Goal: Task Accomplishment & Management: Manage account settings

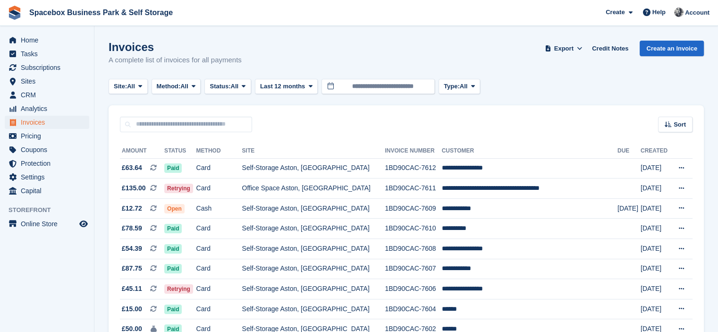
click at [271, 44] on div "Invoices A complete list of invoices for all payments Export Export Invoices Ex…" at bounding box center [406, 59] width 595 height 36
click at [48, 96] on span "CRM" at bounding box center [49, 94] width 57 height 13
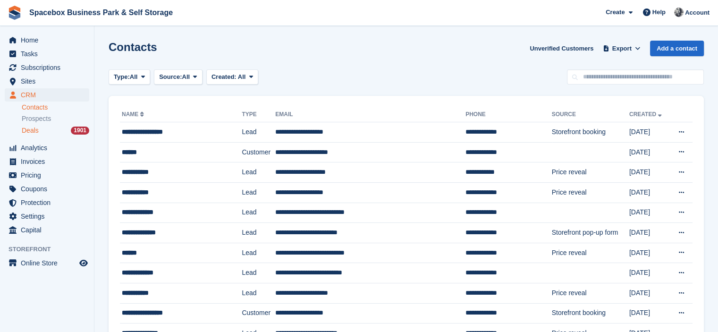
click at [41, 130] on div "Deals 1901" at bounding box center [56, 130] width 68 height 9
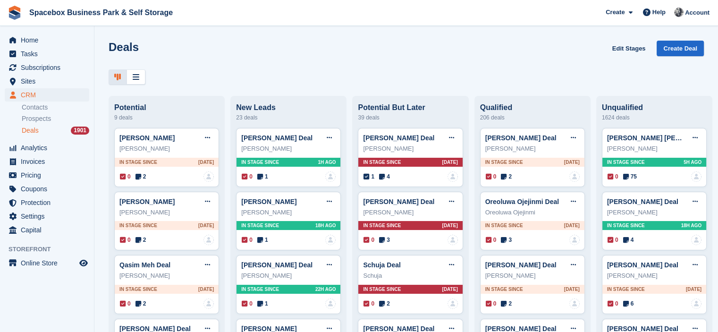
click at [204, 52] on div "Deals Edit Stages Create Deal" at bounding box center [406, 54] width 595 height 27
click at [334, 137] on button at bounding box center [329, 138] width 17 height 14
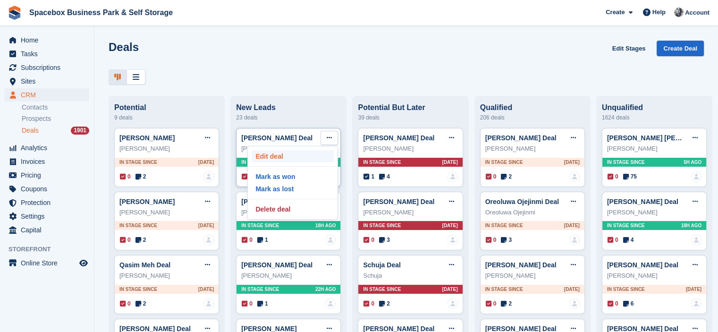
click at [287, 162] on p "Edit deal" at bounding box center [293, 156] width 82 height 12
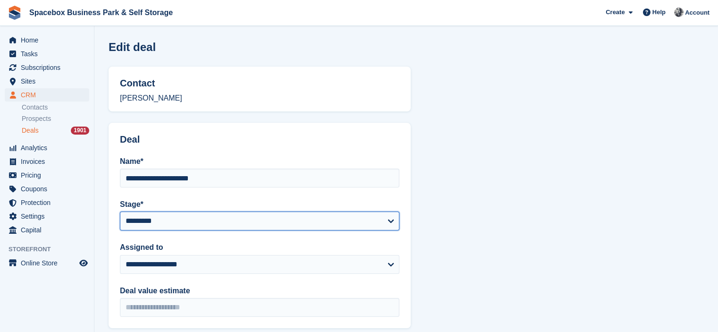
click at [212, 223] on select "**********" at bounding box center [259, 220] width 279 height 19
select select "****"
click at [120, 211] on select "**********" at bounding box center [259, 220] width 279 height 19
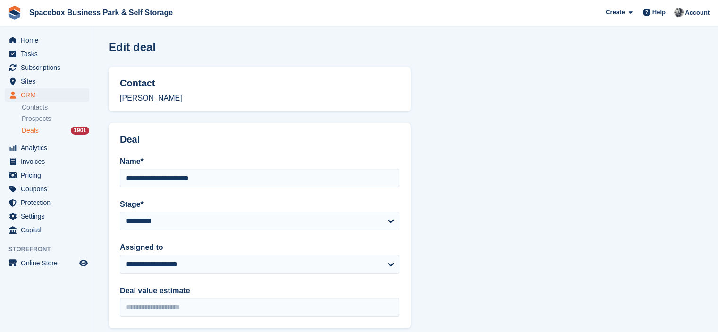
click at [457, 232] on section "**********" at bounding box center [406, 300] width 624 height 601
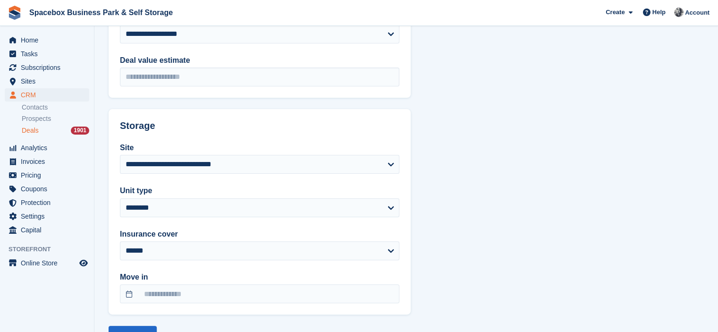
scroll to position [268, 0]
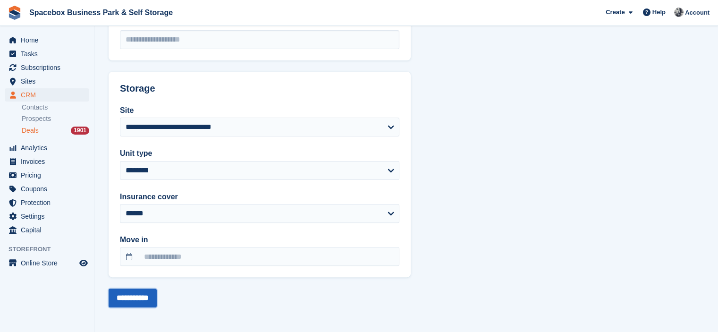
click at [157, 298] on input "**********" at bounding box center [133, 297] width 48 height 19
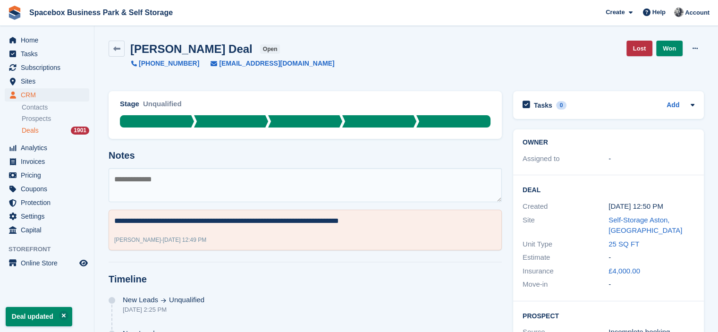
click at [232, 181] on textarea at bounding box center [305, 185] width 393 height 34
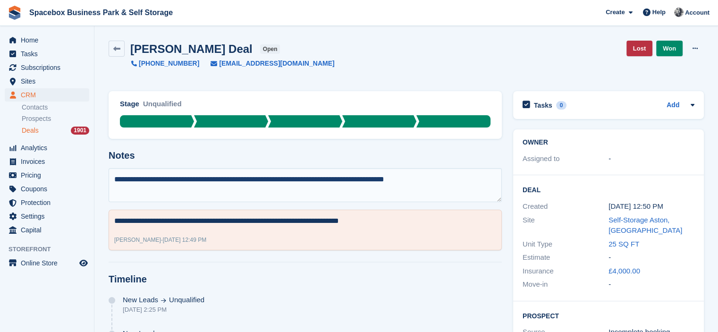
type textarea "**********"
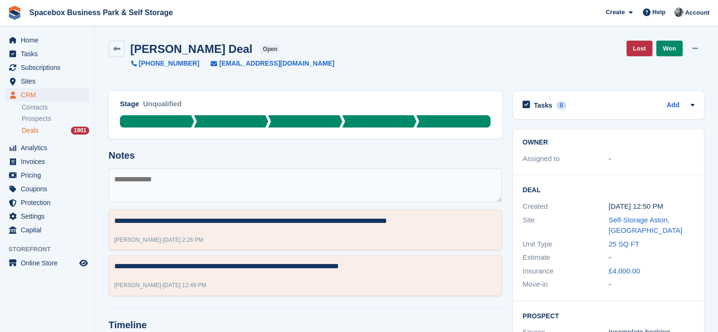
click at [24, 131] on span "Deals" at bounding box center [30, 130] width 17 height 9
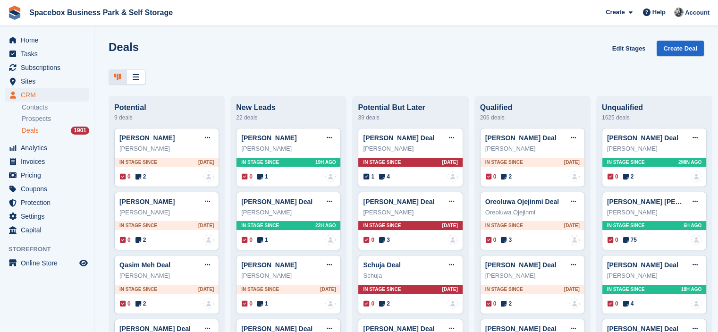
click at [258, 64] on div "Deals Edit Stages Create Deal" at bounding box center [406, 54] width 595 height 27
click at [40, 161] on span "Invoices" at bounding box center [49, 161] width 57 height 13
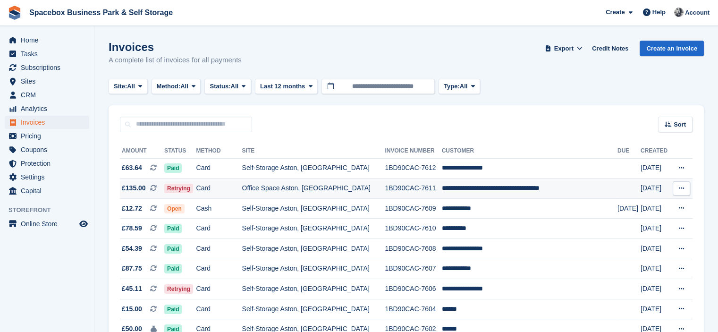
click at [382, 184] on td "Office Space Aston, [GEOGRAPHIC_DATA]" at bounding box center [313, 188] width 143 height 20
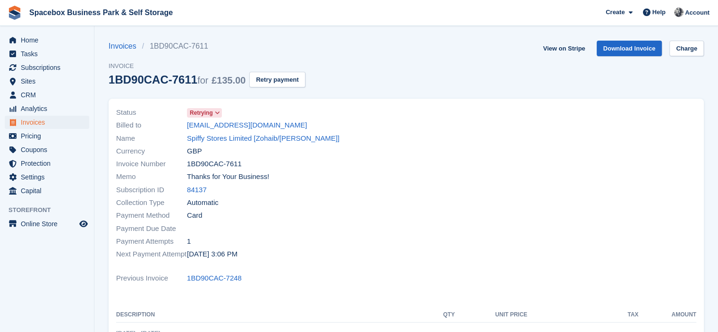
click at [195, 192] on link "84137" at bounding box center [197, 190] width 20 height 11
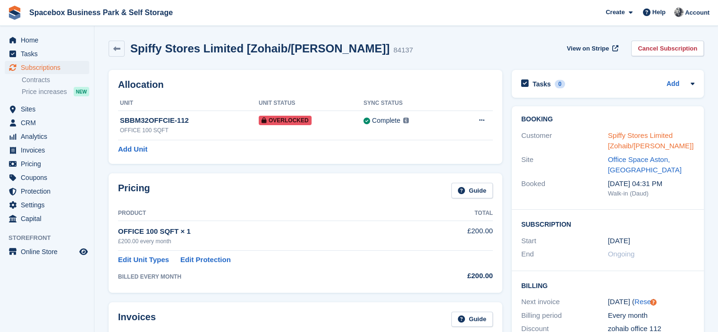
click at [620, 135] on link "Spiffy Stores Limited [Zohaib/[PERSON_NAME]]" at bounding box center [651, 140] width 86 height 19
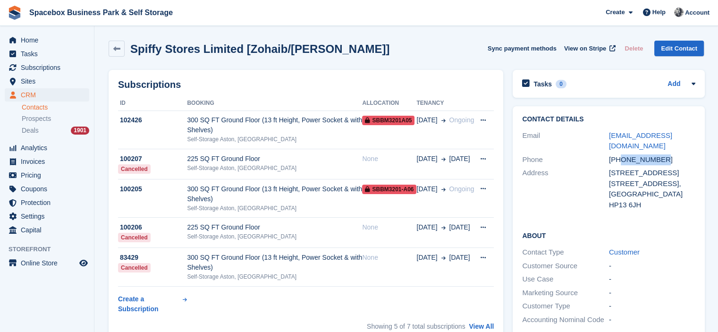
drag, startPoint x: 621, startPoint y: 149, endPoint x: 659, endPoint y: 151, distance: 38.3
click at [659, 154] on div "+447887937973" at bounding box center [652, 159] width 87 height 11
copy div "7887937973"
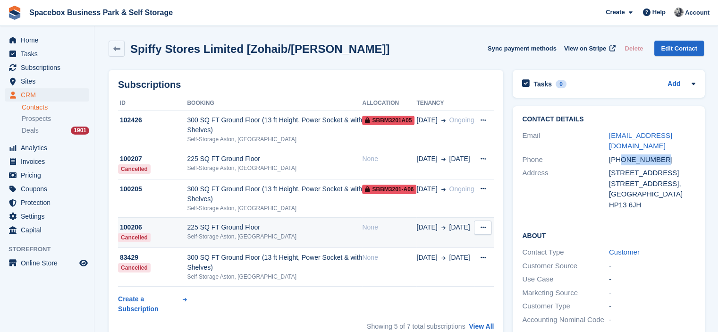
scroll to position [268, 0]
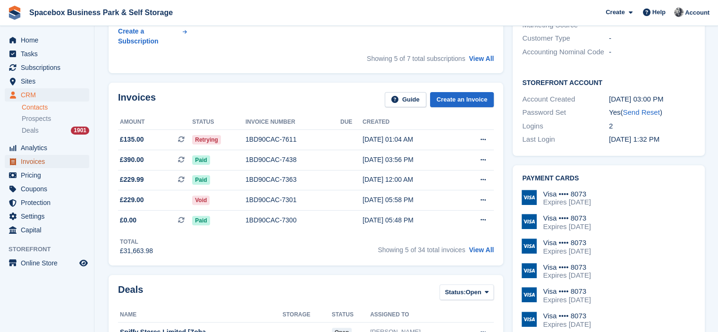
click at [46, 165] on span "Invoices" at bounding box center [49, 161] width 57 height 13
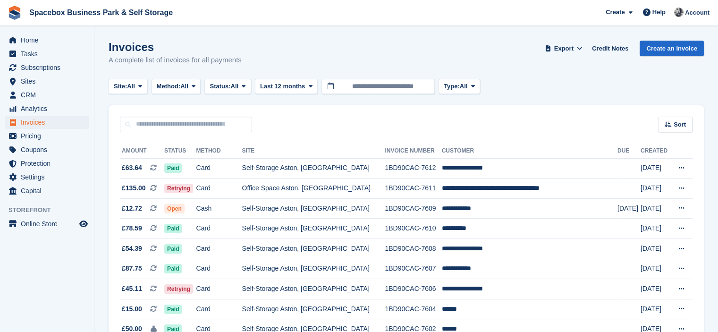
click at [329, 119] on div "Sort Sort by Date created Created (oldest first) Created (newest first)" at bounding box center [406, 118] width 595 height 27
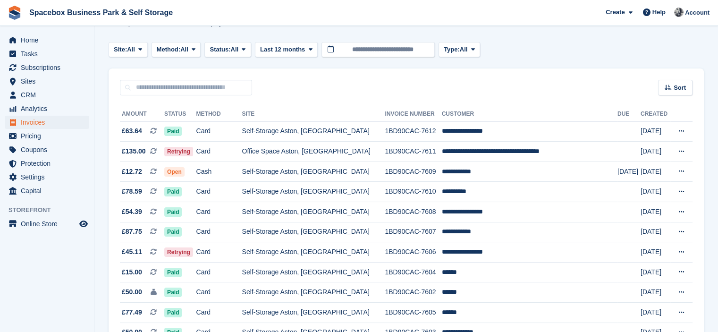
scroll to position [38, 0]
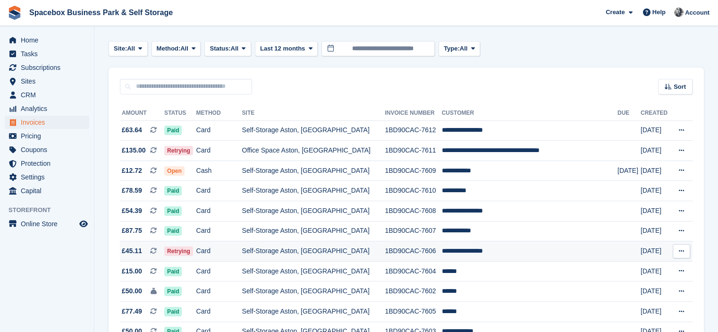
click at [368, 251] on td "Self-Storage Aston, [GEOGRAPHIC_DATA]" at bounding box center [313, 251] width 143 height 20
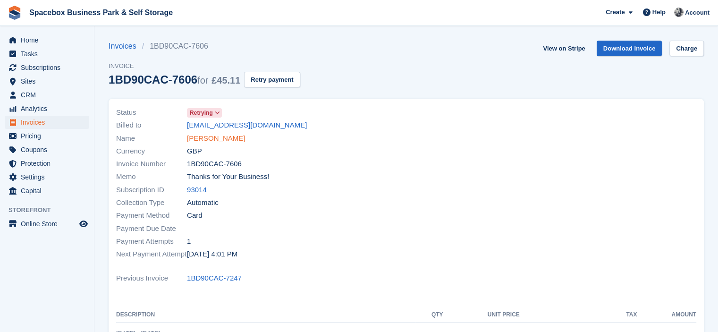
click at [211, 135] on link "Erykah Ekpemupolo" at bounding box center [216, 138] width 58 height 11
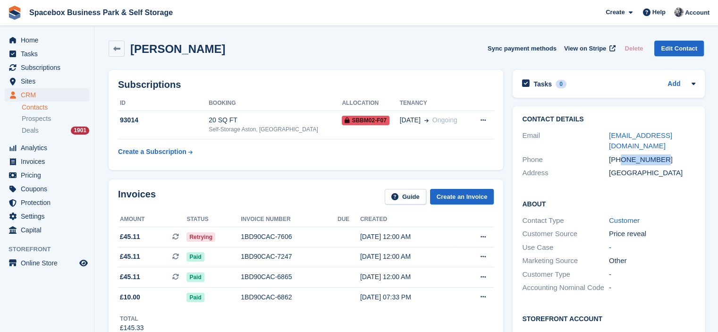
drag, startPoint x: 619, startPoint y: 160, endPoint x: 664, endPoint y: 158, distance: 44.4
click at [664, 158] on div "+447887421986" at bounding box center [652, 159] width 87 height 11
copy div "7887421986"
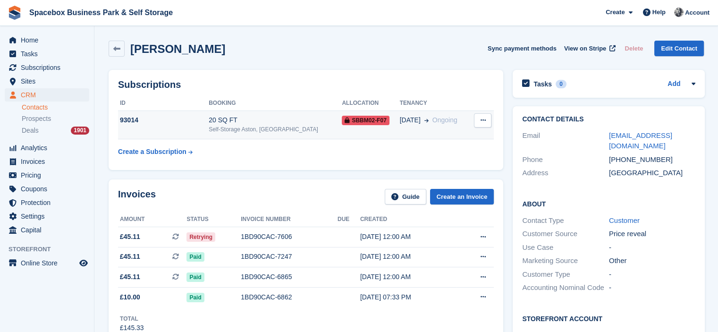
click at [295, 119] on div "20 SQ FT" at bounding box center [275, 120] width 133 height 10
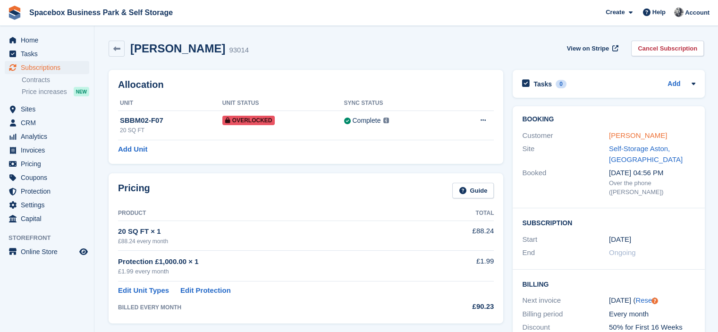
click at [646, 132] on link "[PERSON_NAME]" at bounding box center [638, 135] width 58 height 8
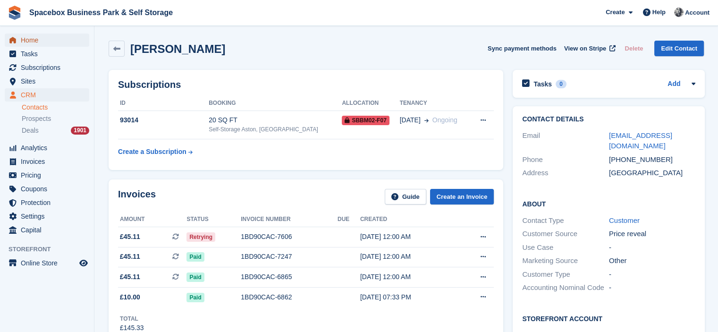
click at [31, 43] on span "Home" at bounding box center [49, 40] width 57 height 13
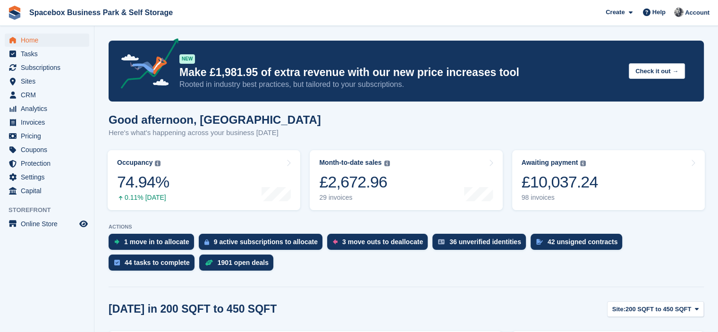
click at [205, 134] on p "Here's what's happening across your business today" at bounding box center [215, 132] width 212 height 11
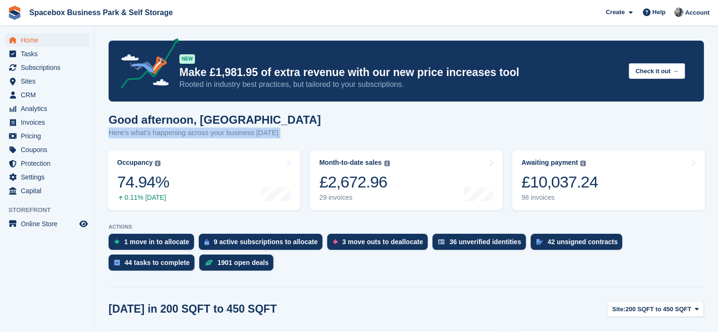
click at [205, 134] on p "Here's what's happening across your business today" at bounding box center [215, 132] width 212 height 11
click at [274, 131] on div "Good afternoon, SUDIPTA Here's what's happening across your business today" at bounding box center [406, 131] width 595 height 36
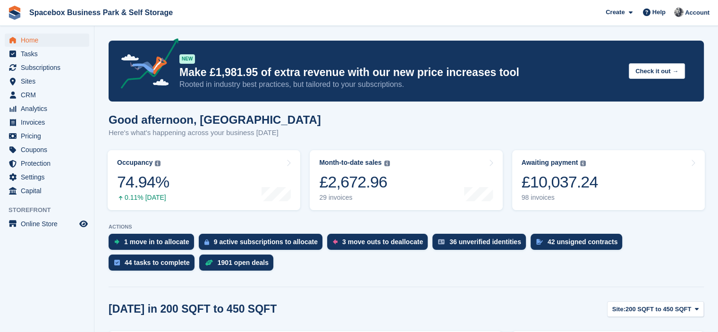
click at [395, 143] on div "Good afternoon, SUDIPTA Here's what's happening across your business today" at bounding box center [406, 131] width 595 height 36
click at [49, 251] on aside "Home Tasks Subscriptions Subscriptions Subscriptions Contracts Price increases …" at bounding box center [47, 168] width 94 height 285
click at [42, 67] on span "Subscriptions" at bounding box center [49, 67] width 57 height 13
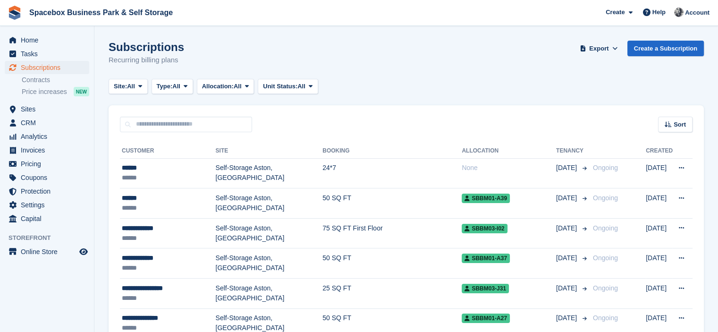
drag, startPoint x: 186, startPoint y: 60, endPoint x: 149, endPoint y: 58, distance: 36.9
click at [149, 58] on div "Subscriptions Recurring billing plans Export Export Subscriptions Export a CSV …" at bounding box center [406, 59] width 595 height 36
click at [149, 58] on p "Recurring billing plans" at bounding box center [147, 60] width 76 height 11
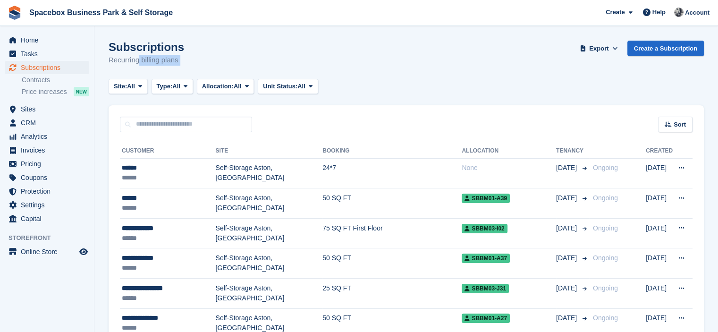
click at [149, 58] on p "Recurring billing plans" at bounding box center [147, 60] width 76 height 11
click at [151, 51] on h1 "Subscriptions" at bounding box center [147, 47] width 76 height 13
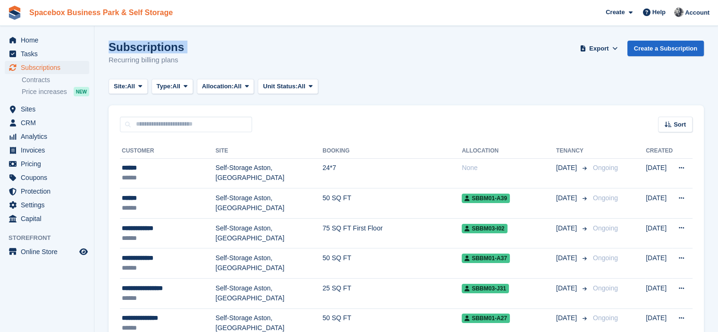
drag, startPoint x: 186, startPoint y: 64, endPoint x: 26, endPoint y: 11, distance: 167.7
click at [179, 51] on div "Subscriptions Recurring billing plans Export Export Subscriptions Export a CSV …" at bounding box center [406, 59] width 595 height 36
click at [289, 130] on div "Sort Sort by Customer name Date created Move in date Move out date Created (old…" at bounding box center [406, 118] width 595 height 27
click at [417, 93] on div "Site: All All 200 SQFT to 450 SQFT Self-Storage Aston, Birmingham Office Space …" at bounding box center [406, 87] width 595 height 16
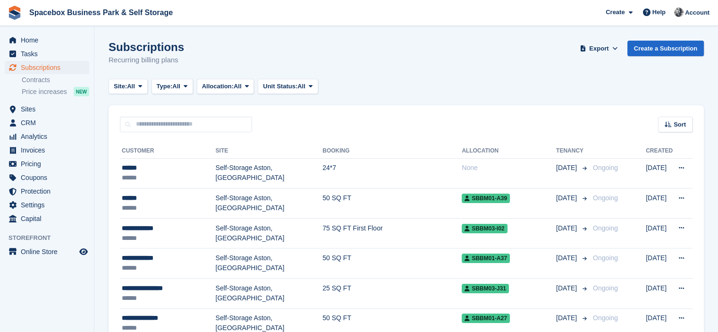
click at [391, 108] on div "Sort Sort by Customer name Date created Move in date Move out date Created (old…" at bounding box center [406, 118] width 595 height 27
click at [317, 126] on div "Sort Sort by Customer name Date created Move in date Move out date Created (old…" at bounding box center [406, 118] width 595 height 27
click at [440, 91] on div "Site: All All 200 SQFT to 450 SQFT Self-Storage Aston, Birmingham Office Space …" at bounding box center [406, 87] width 595 height 16
click at [293, 42] on div "Subscriptions Recurring billing plans Export Export Subscriptions Export a CSV …" at bounding box center [406, 59] width 595 height 36
click at [26, 151] on span "Invoices" at bounding box center [49, 150] width 57 height 13
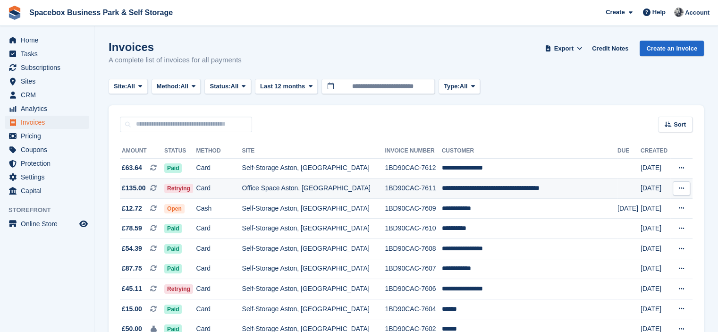
click at [381, 183] on td "Office Space Aston, [GEOGRAPHIC_DATA]" at bounding box center [313, 188] width 143 height 20
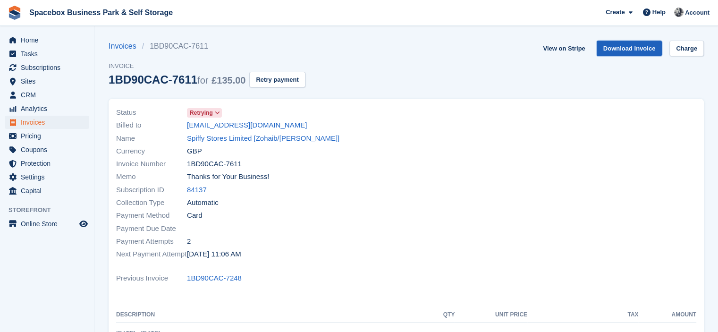
click at [628, 52] on link "Download Invoice" at bounding box center [630, 49] width 66 height 16
click at [29, 66] on span "Subscriptions" at bounding box center [49, 67] width 57 height 13
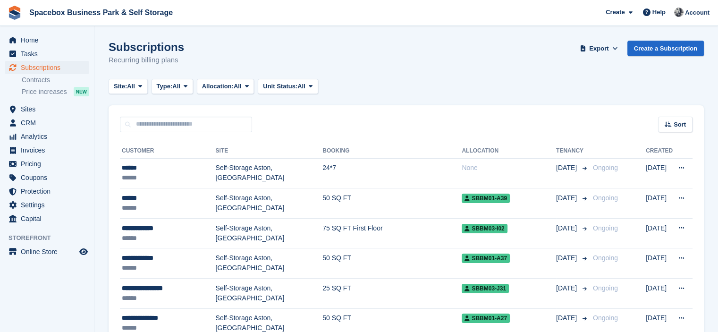
click at [503, 64] on div "Subscriptions Recurring billing plans Export Export Subscriptions Export a CSV …" at bounding box center [406, 59] width 595 height 36
click at [418, 52] on div "Subscriptions Recurring billing plans Export Export Subscriptions Export a CSV …" at bounding box center [406, 59] width 595 height 36
click at [40, 42] on span "Home" at bounding box center [49, 40] width 57 height 13
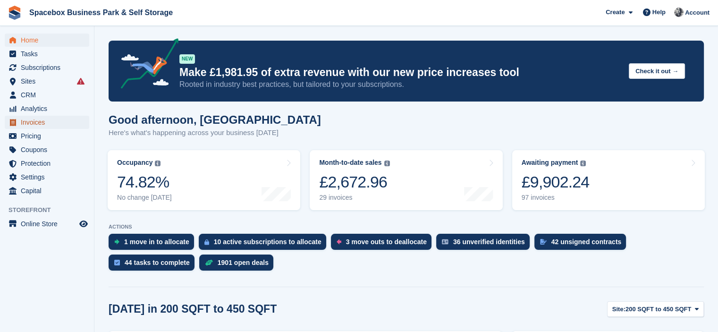
click at [45, 117] on span "Invoices" at bounding box center [49, 122] width 57 height 13
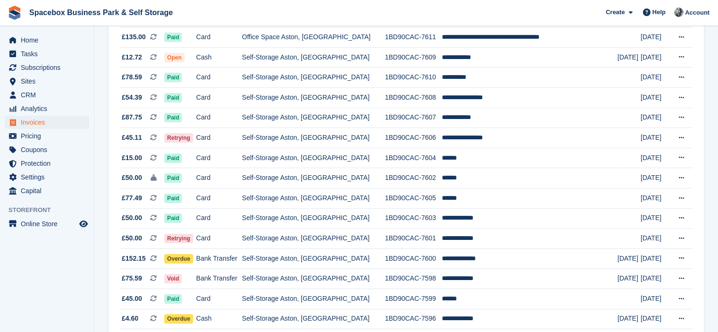
scroll to position [189, 0]
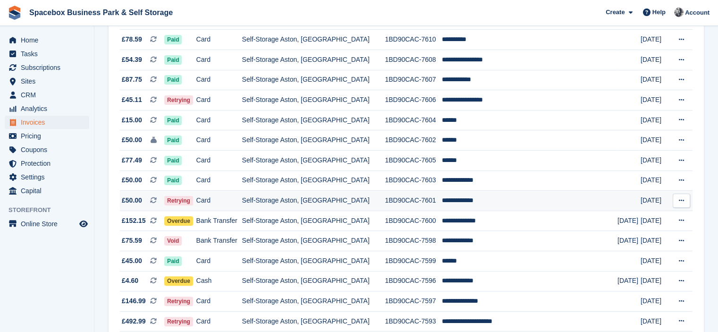
click at [353, 197] on td "Self-Storage Aston, [GEOGRAPHIC_DATA]" at bounding box center [313, 201] width 143 height 20
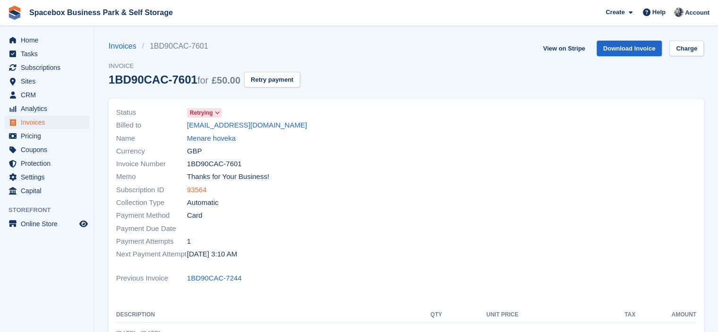
click at [199, 189] on link "93564" at bounding box center [197, 190] width 20 height 11
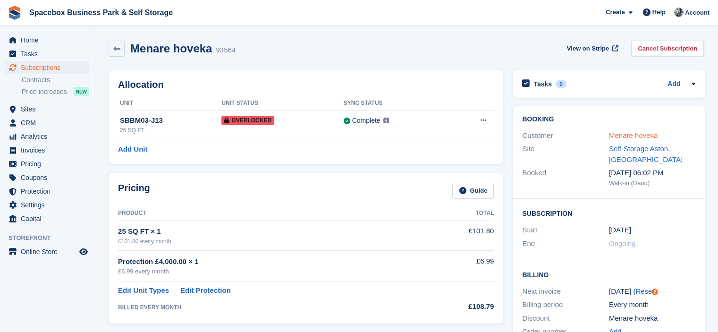
click at [617, 137] on link "Menare hoveka" at bounding box center [633, 135] width 49 height 8
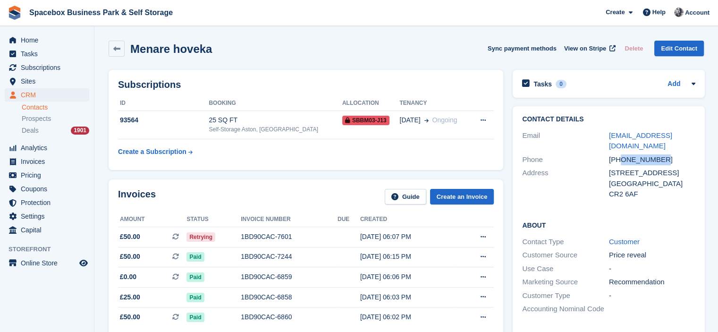
drag, startPoint x: 620, startPoint y: 148, endPoint x: 696, endPoint y: 153, distance: 75.7
click at [696, 153] on div "Contact Details Email chamikaaaa3@gmail.com Phone +447436655436 Address 190 bri…" at bounding box center [609, 158] width 192 height 104
copy div "7436655436"
click at [38, 163] on span "Invoices" at bounding box center [49, 161] width 57 height 13
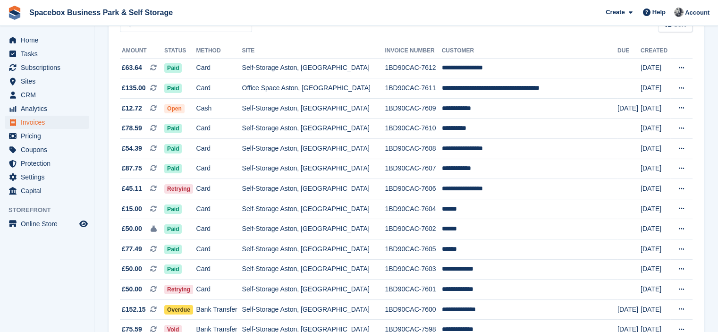
scroll to position [132, 0]
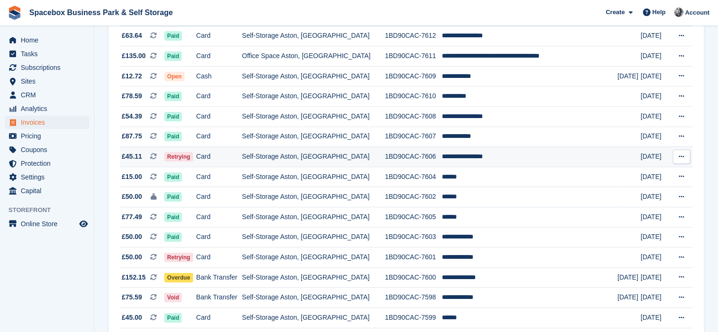
click at [351, 153] on td "Self-Storage Aston, [GEOGRAPHIC_DATA]" at bounding box center [313, 157] width 143 height 20
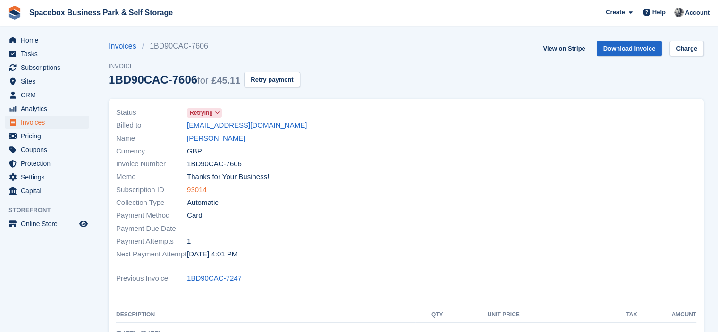
click at [197, 192] on link "93014" at bounding box center [197, 190] width 20 height 11
click at [229, 137] on link "[PERSON_NAME]" at bounding box center [216, 138] width 58 height 11
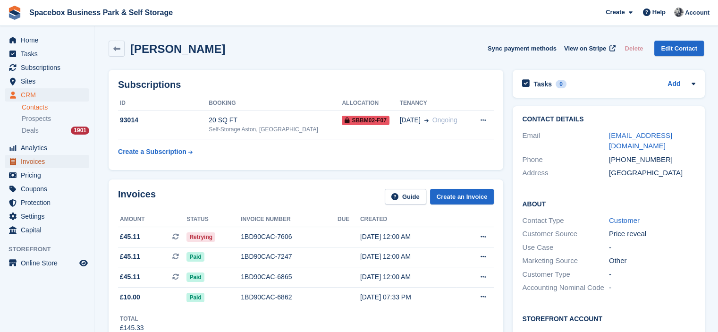
click at [52, 164] on span "Invoices" at bounding box center [49, 161] width 57 height 13
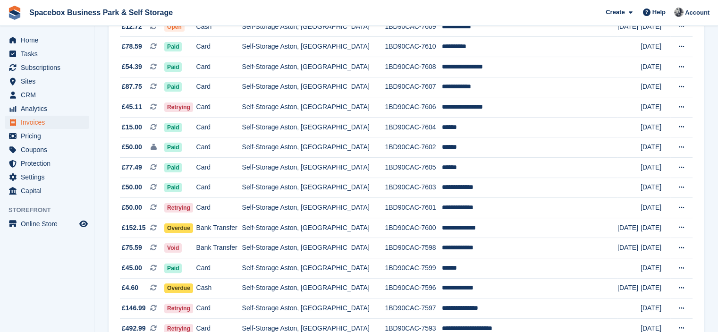
scroll to position [189, 0]
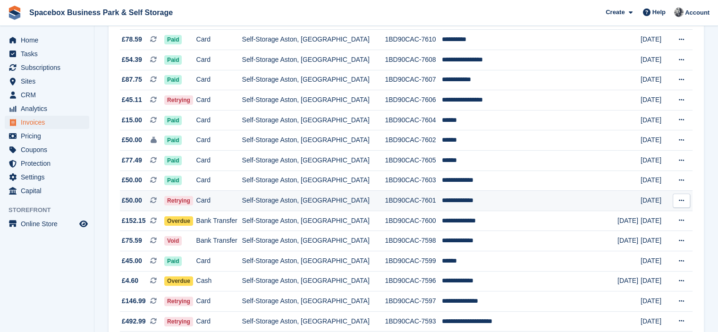
click at [242, 199] on td "Card" at bounding box center [219, 201] width 46 height 20
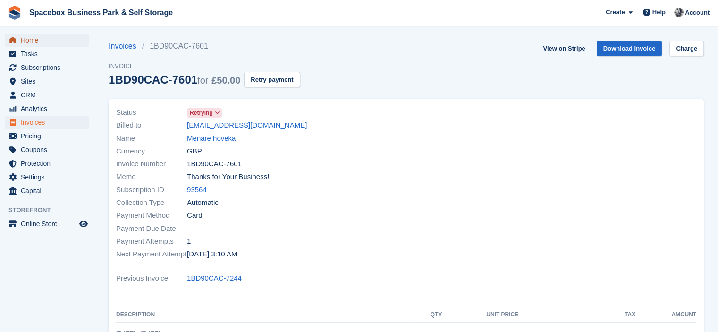
click at [34, 34] on span "Home" at bounding box center [49, 40] width 57 height 13
click at [34, 57] on span "Tasks" at bounding box center [49, 53] width 57 height 13
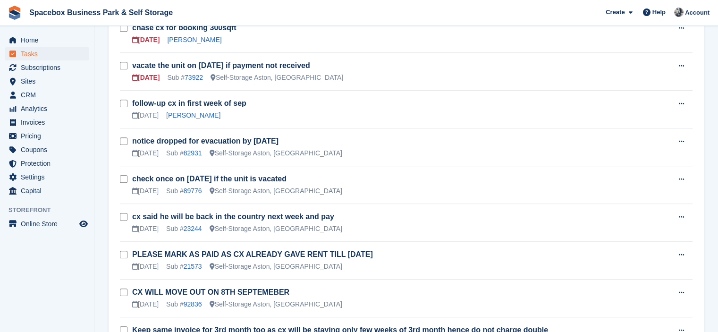
scroll to position [441, 0]
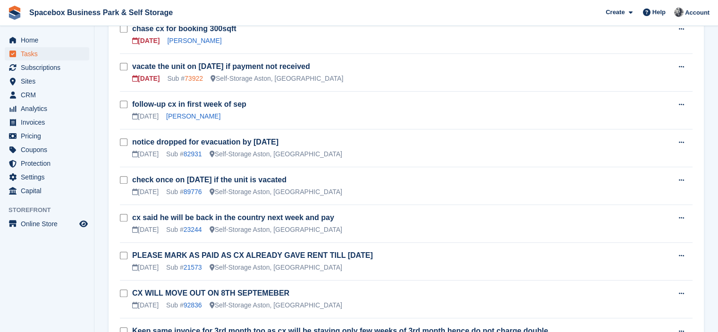
click at [193, 75] on link "73922" at bounding box center [194, 79] width 18 height 8
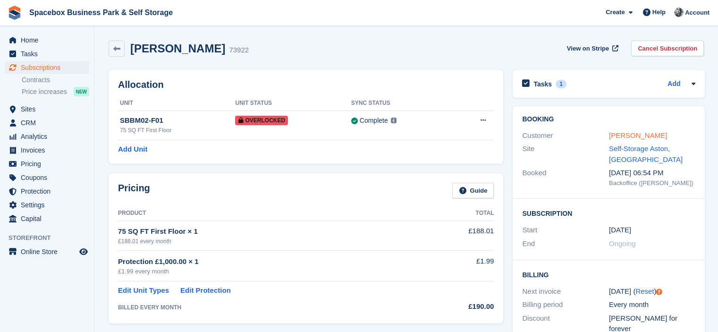
click at [620, 136] on link "[PERSON_NAME]" at bounding box center [638, 135] width 58 height 8
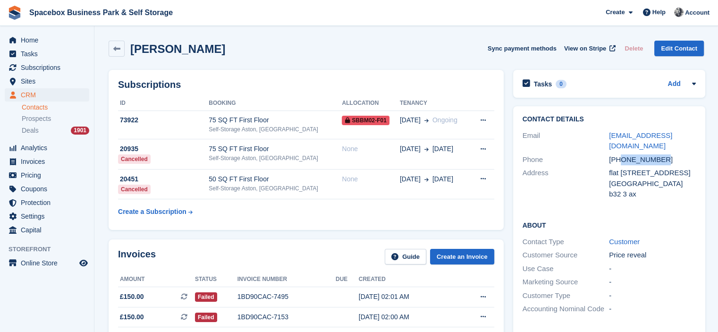
drag, startPoint x: 621, startPoint y: 148, endPoint x: 670, endPoint y: 149, distance: 49.6
click at [670, 154] on div "[PHONE_NUMBER]" at bounding box center [652, 159] width 87 height 11
copy div "7736797669"
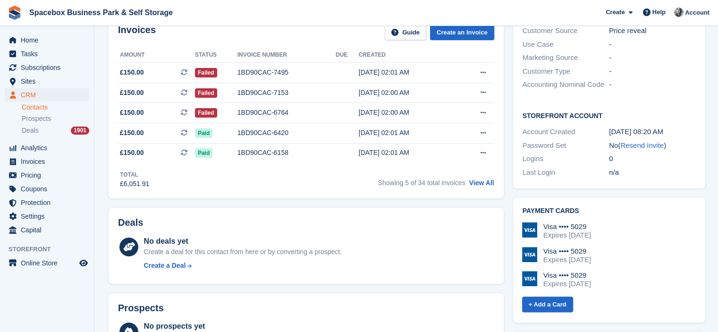
scroll to position [268, 0]
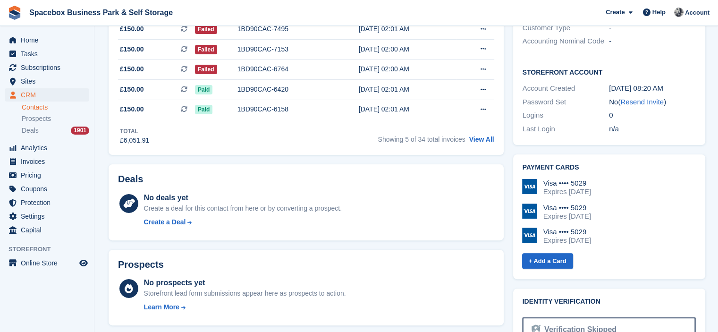
click at [290, 142] on div "Total £6,051.91 Showing 5 of 34 total invoices View All" at bounding box center [306, 132] width 376 height 26
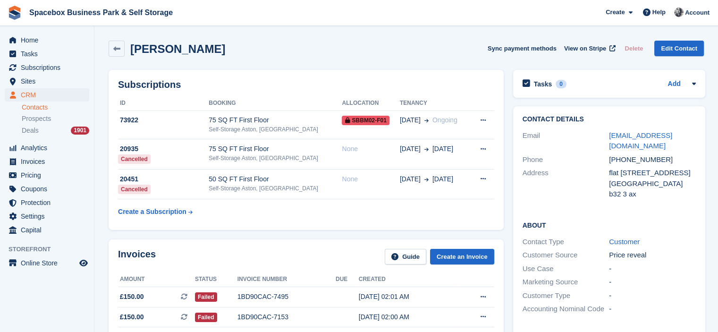
click at [252, 69] on div "Subscriptions ID Booking Allocation Tenancy 73922 75 SQ FT First Floor Self-Sto…" at bounding box center [306, 149] width 405 height 169
click at [671, 82] on link "Add" at bounding box center [674, 84] width 13 height 11
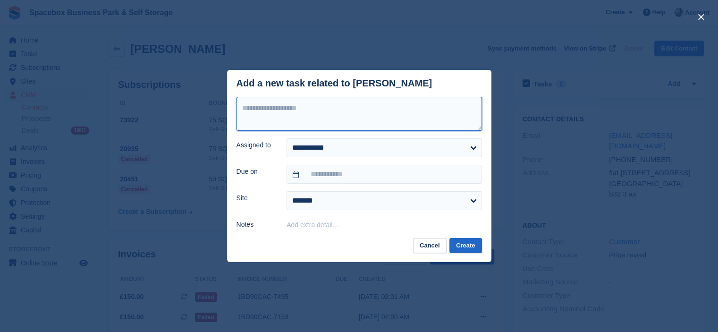
click at [295, 109] on textarea at bounding box center [359, 114] width 245 height 34
type textarea "**********"
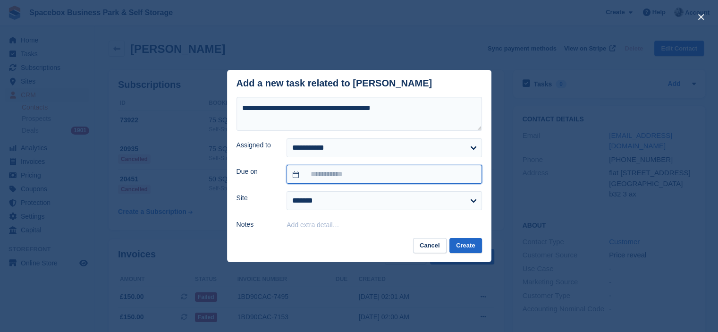
click at [325, 173] on input "text" at bounding box center [384, 174] width 195 height 19
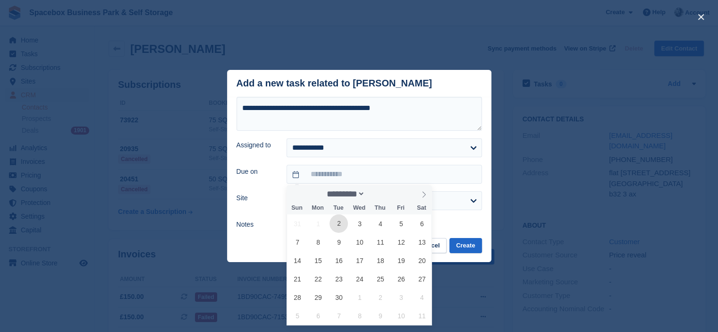
click at [344, 230] on span "2" at bounding box center [339, 223] width 18 height 18
type input "**********"
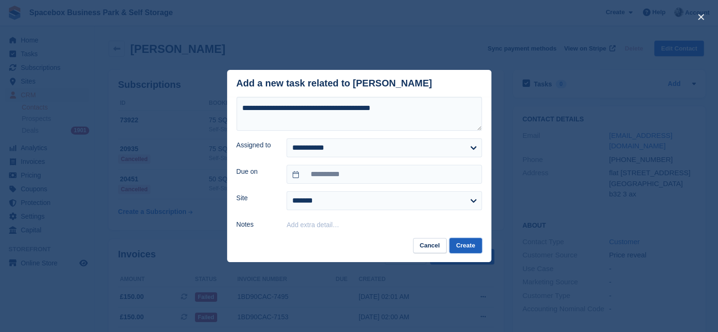
click at [468, 241] on button "Create" at bounding box center [465, 246] width 32 height 16
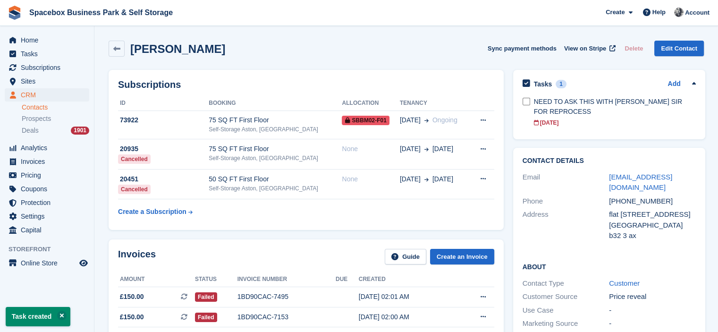
click at [413, 45] on div "[PERSON_NAME] Sync payment methods View on Stripe Delete Edit Contact" at bounding box center [406, 49] width 595 height 16
click at [31, 48] on span "Tasks" at bounding box center [49, 53] width 57 height 13
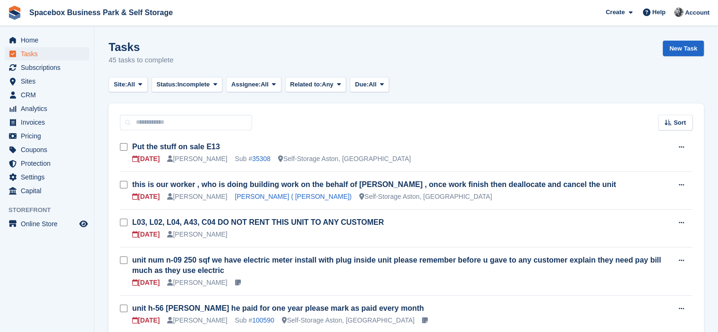
click at [571, 71] on div "Tasks 45 tasks to complete New Task" at bounding box center [406, 59] width 595 height 36
